Goal: Go to known website: Access a specific website the user already knows

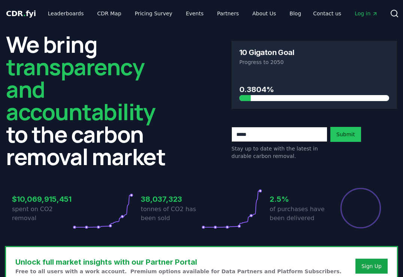
click at [358, 14] on span "Log in" at bounding box center [366, 13] width 23 height 7
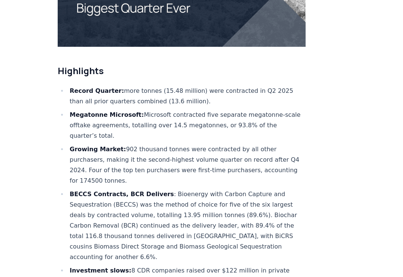
scroll to position [260, 0]
